Goal: Browse casually

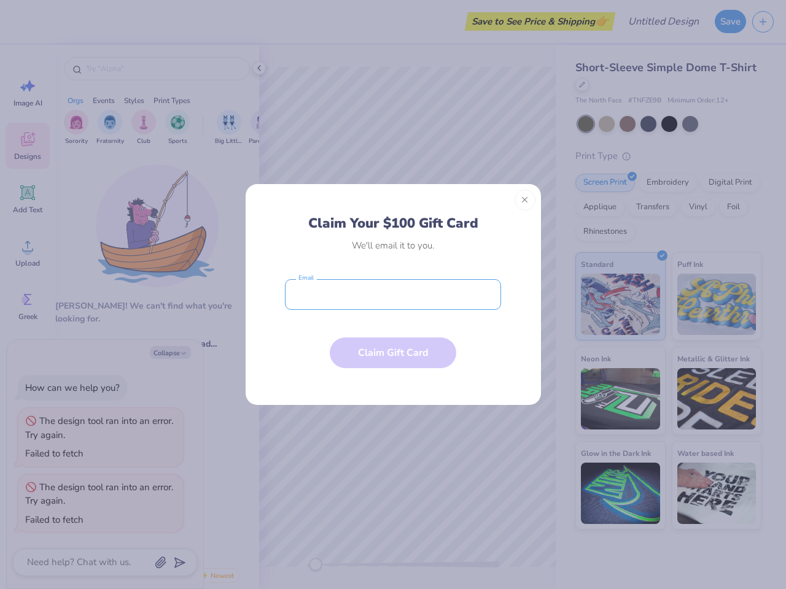
type textarea "x"
click at [393, 295] on input "email" at bounding box center [393, 294] width 216 height 31
click at [525, 200] on button "Close" at bounding box center [524, 200] width 21 height 21
